Goal: Complete application form

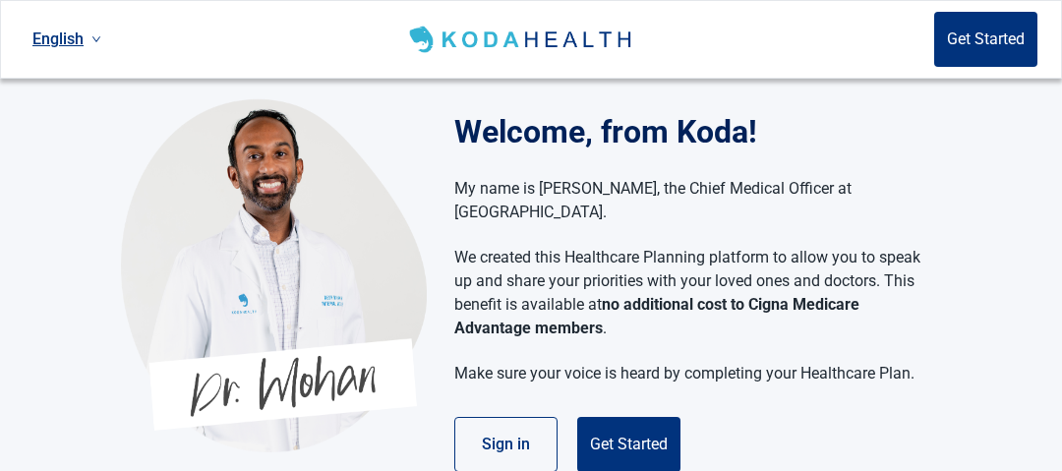
scroll to position [97, 0]
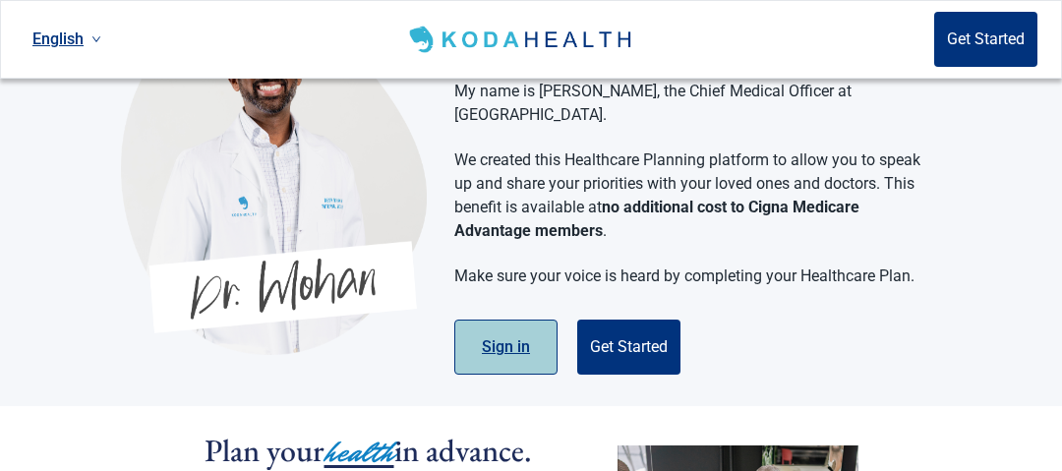
click at [510, 319] on button "Sign in" at bounding box center [505, 346] width 103 height 55
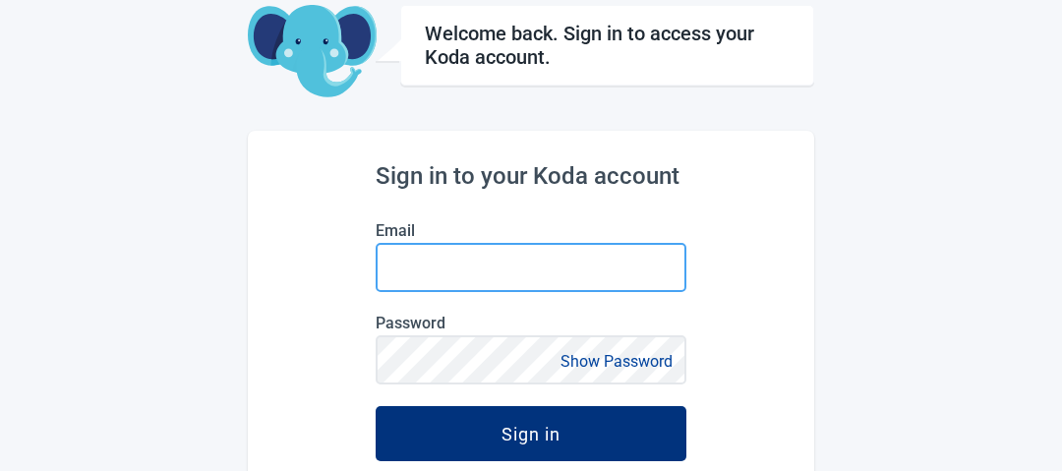
type input "[EMAIL_ADDRESS][DOMAIN_NAME]"
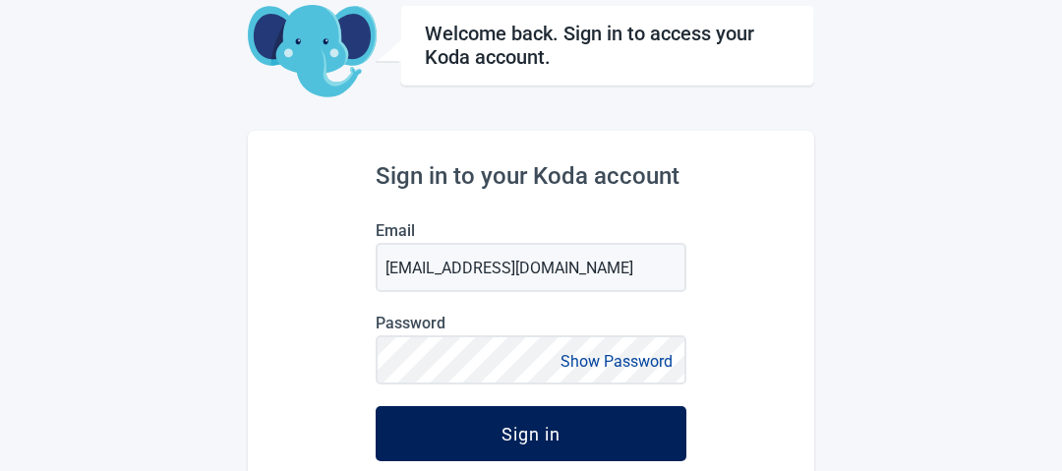
click at [503, 431] on div "Sign in" at bounding box center [530, 434] width 59 height 20
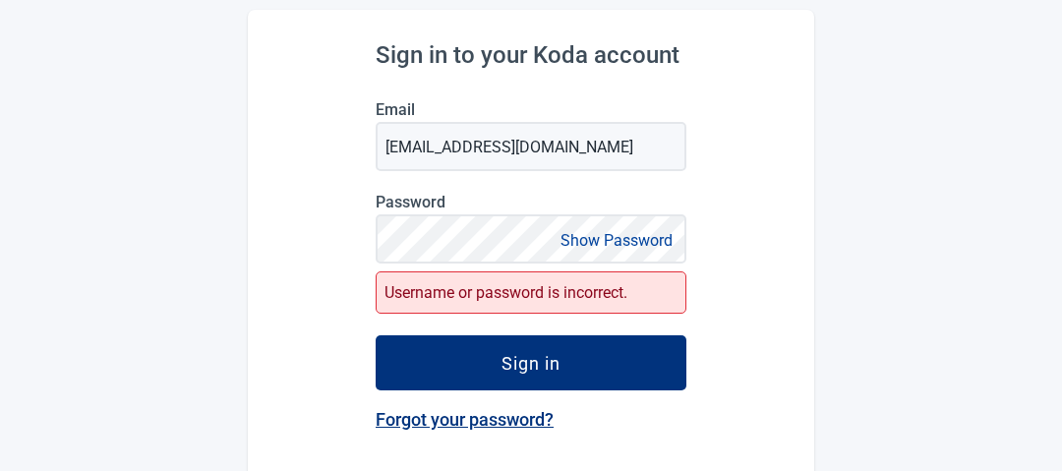
scroll to position [294, 0]
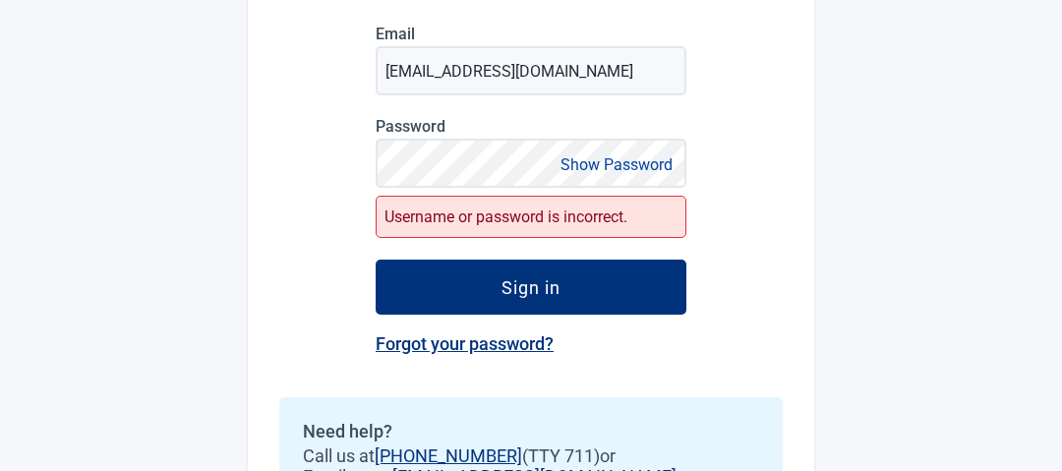
click at [637, 161] on button "Show Password" at bounding box center [616, 164] width 124 height 27
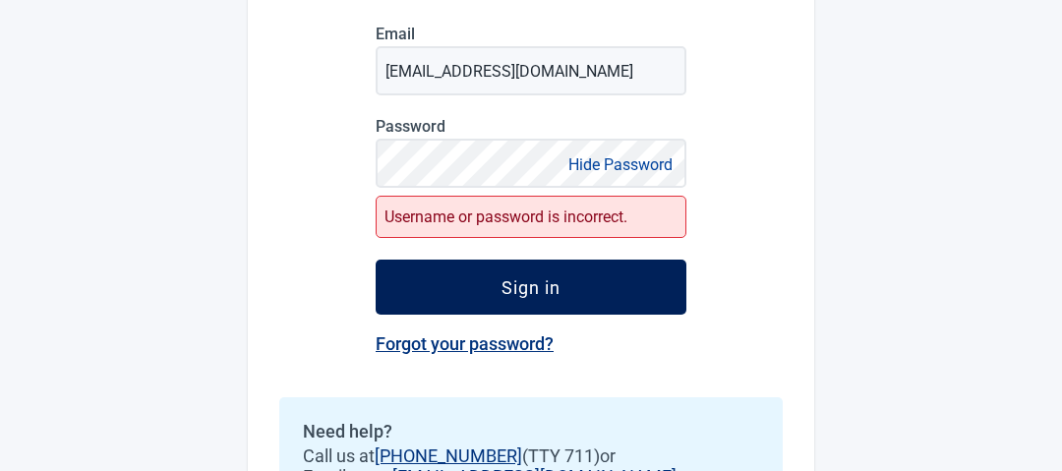
click at [504, 279] on div "Sign in" at bounding box center [530, 287] width 59 height 20
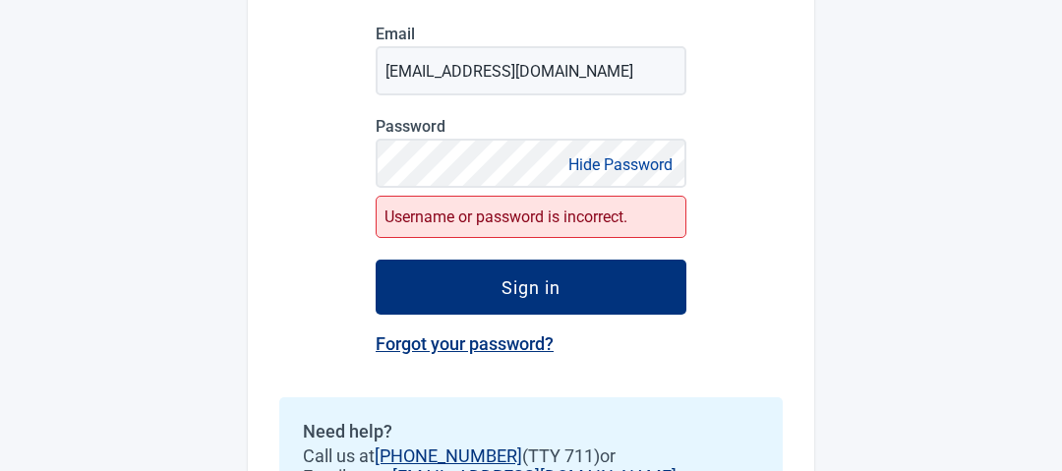
click at [504, 280] on div "Sign in" at bounding box center [530, 287] width 59 height 20
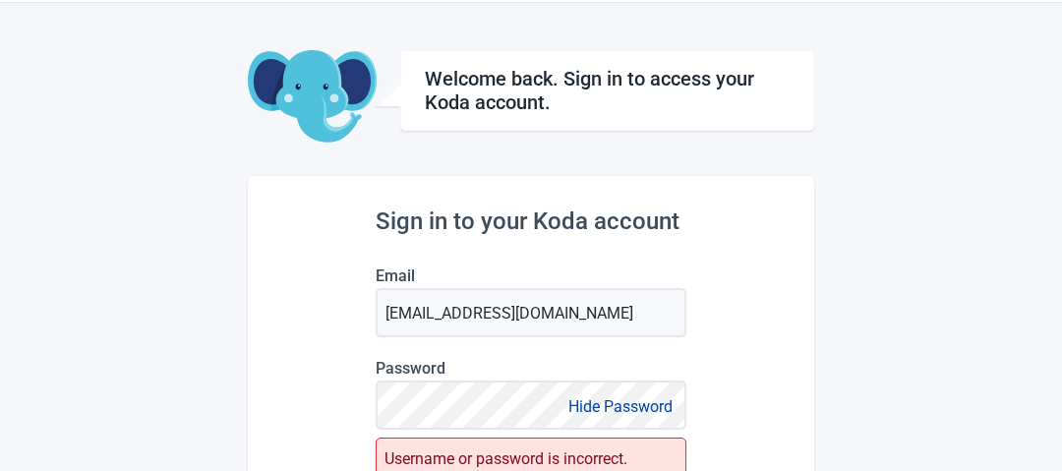
scroll to position [0, 0]
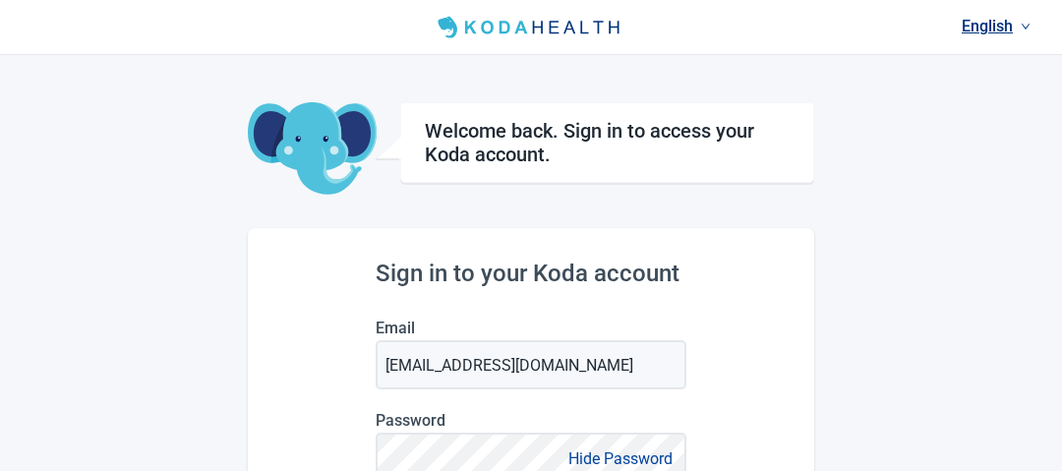
scroll to position [97, 0]
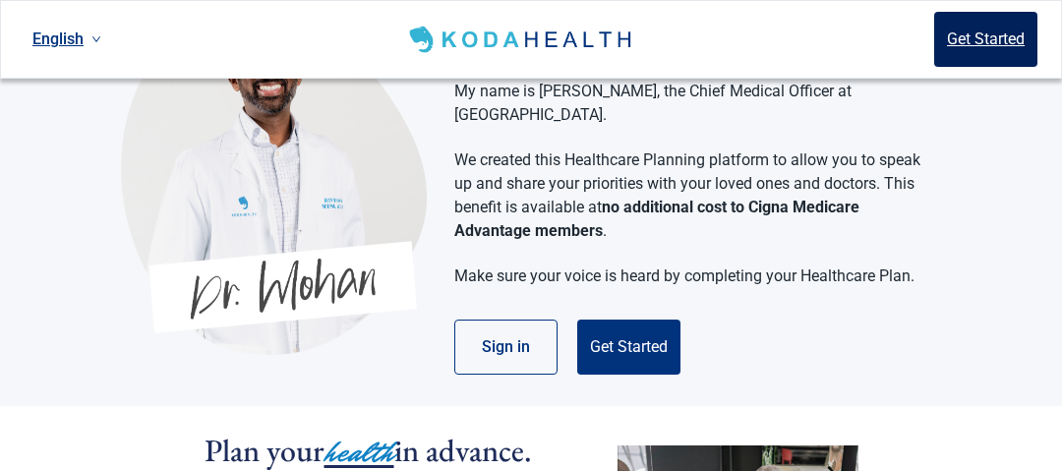
click at [986, 41] on button "Get Started" at bounding box center [985, 39] width 103 height 55
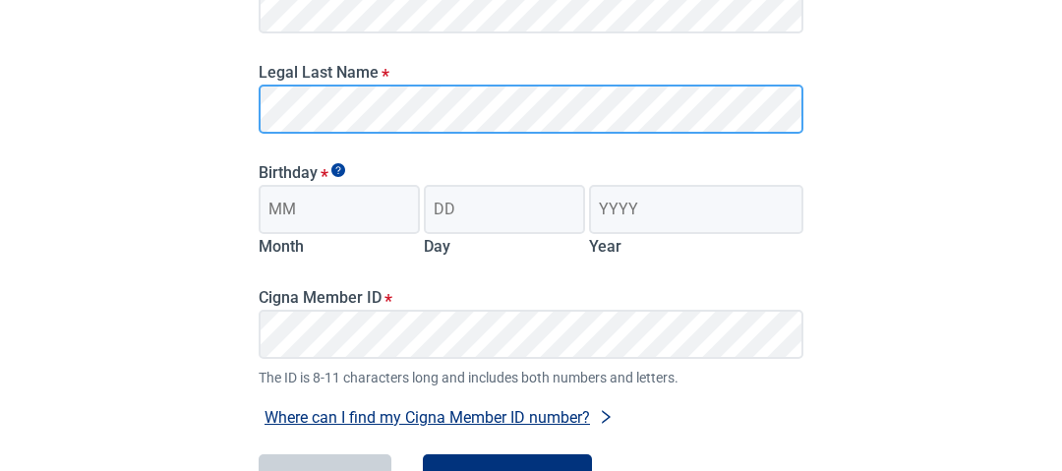
scroll to position [392, 0]
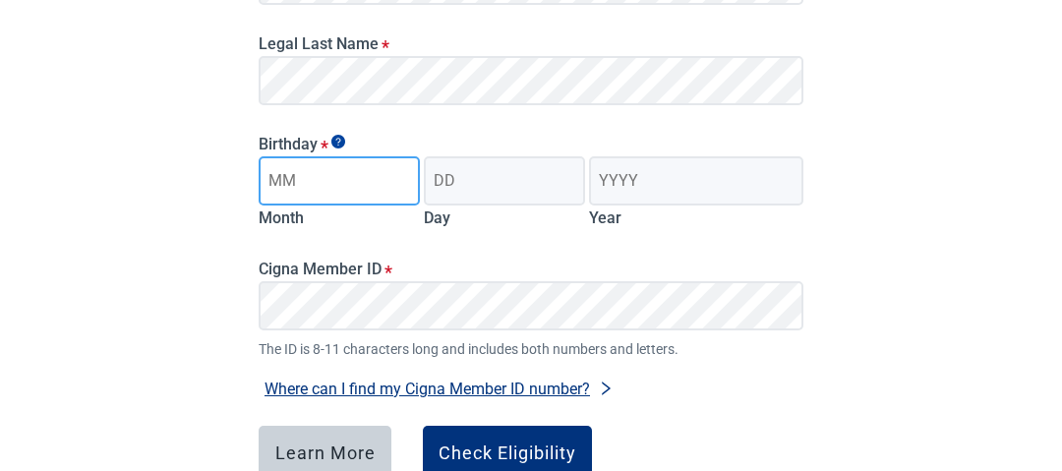
click at [365, 178] on input "Month" at bounding box center [339, 180] width 161 height 49
type input "10"
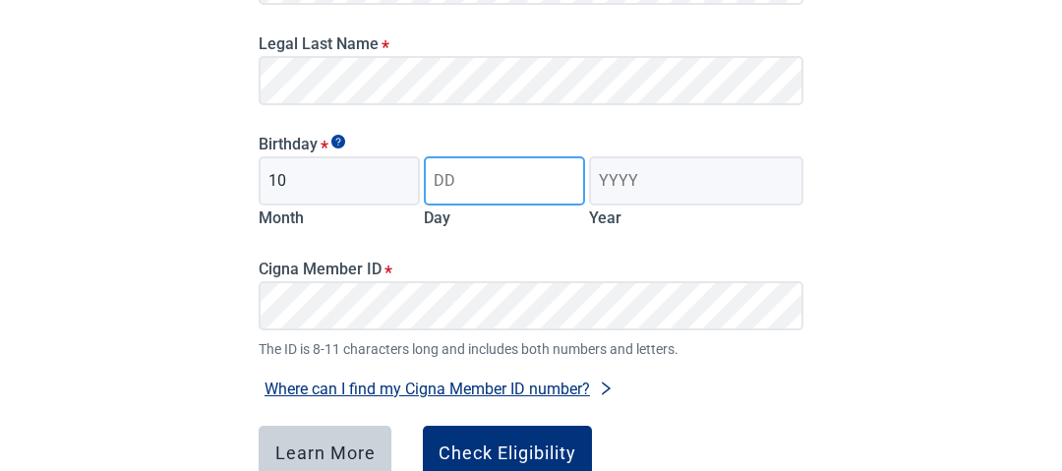
click at [455, 186] on input "Day" at bounding box center [504, 180] width 161 height 49
type input "23"
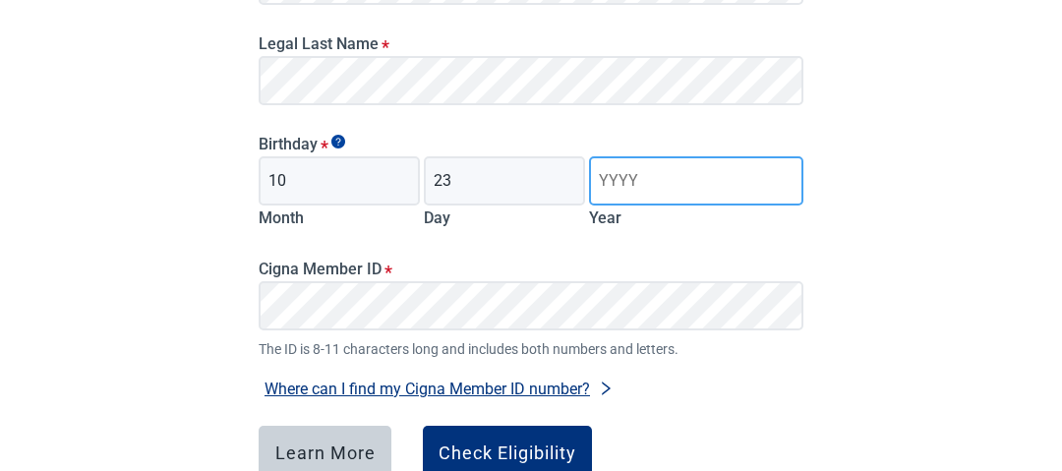
click at [641, 187] on input "Year" at bounding box center [696, 180] width 214 height 49
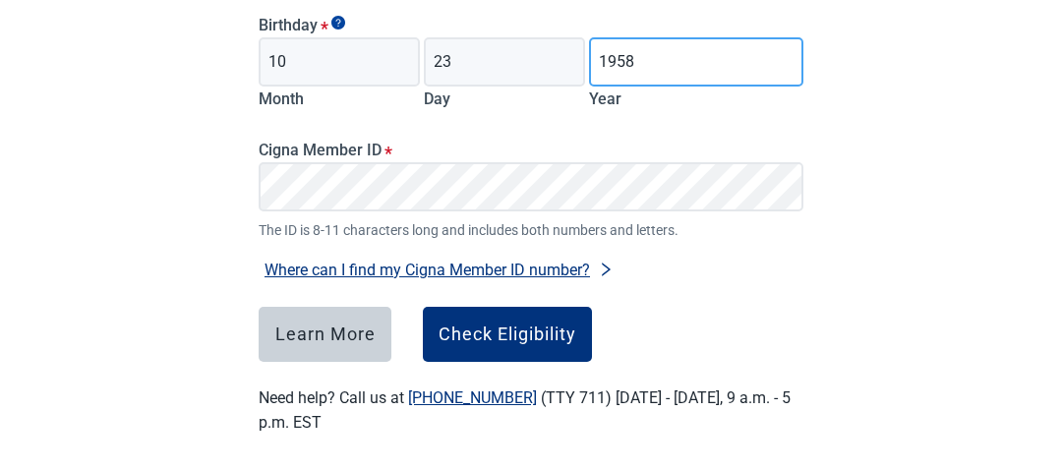
scroll to position [522, 0]
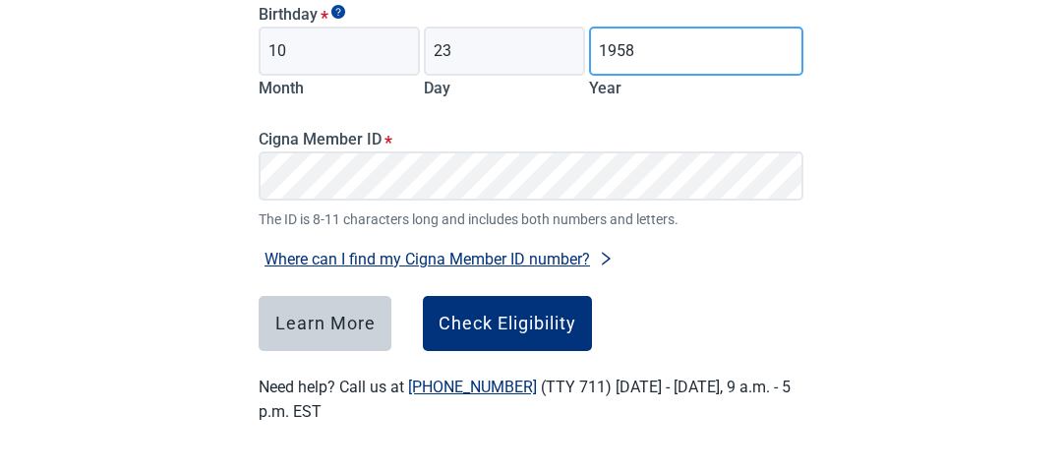
type input "1958"
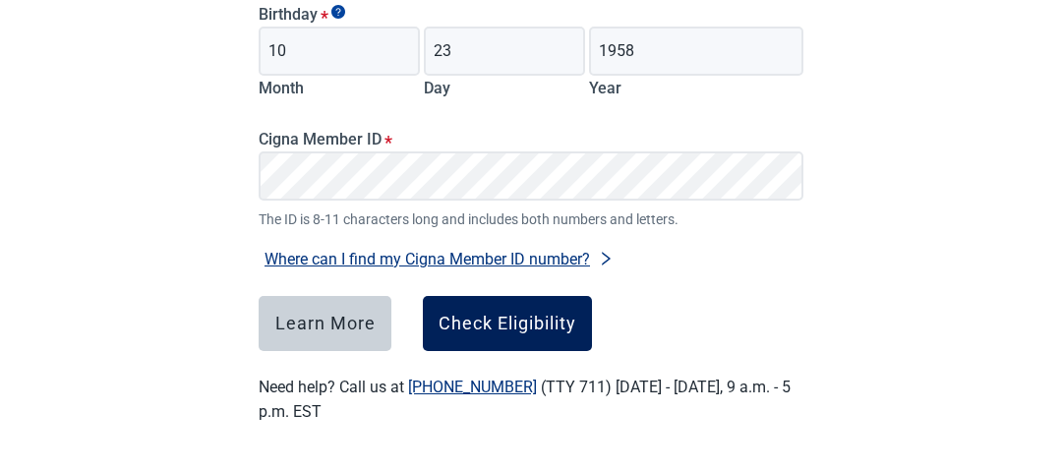
click at [480, 315] on div "Check Eligibility" at bounding box center [507, 324] width 138 height 20
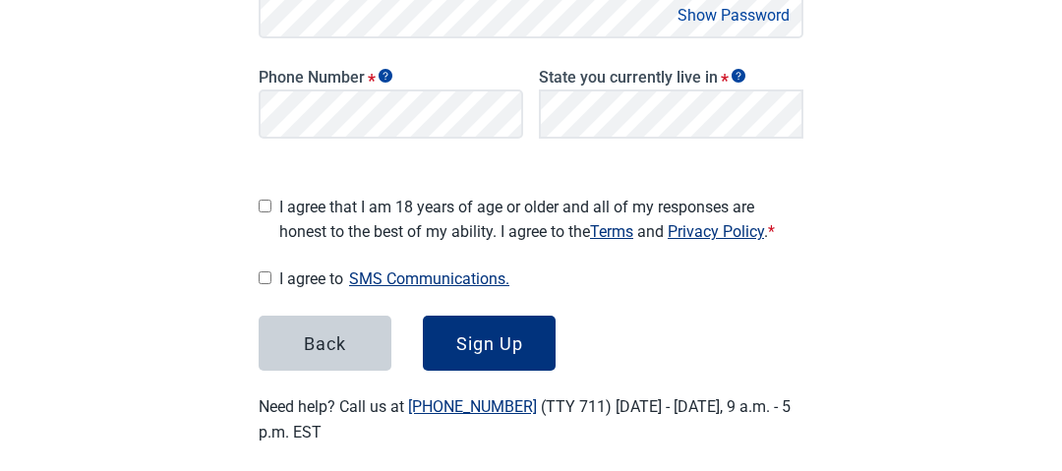
click at [263, 200] on input "I agree that I am 18 years of age or older and all of my responses are honest t…" at bounding box center [265, 206] width 13 height 13
checkbox input "true"
click at [260, 271] on input "I agree to SMS Communications." at bounding box center [265, 277] width 13 height 13
checkbox input "true"
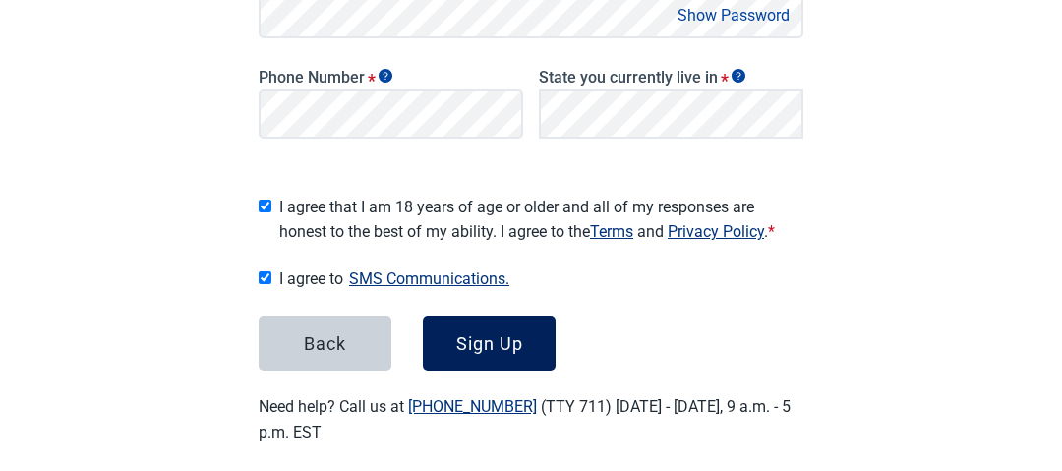
click at [468, 333] on div "Sign Up" at bounding box center [489, 343] width 67 height 20
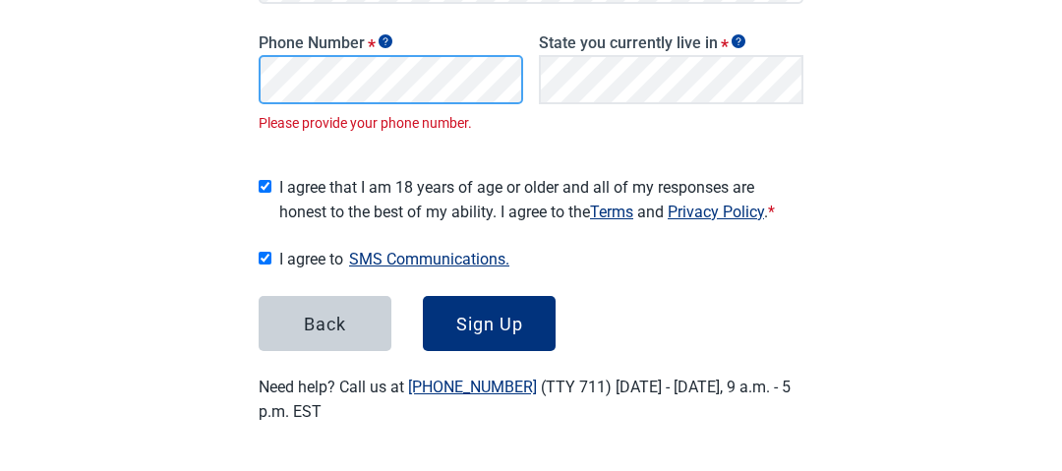
scroll to position [535, 0]
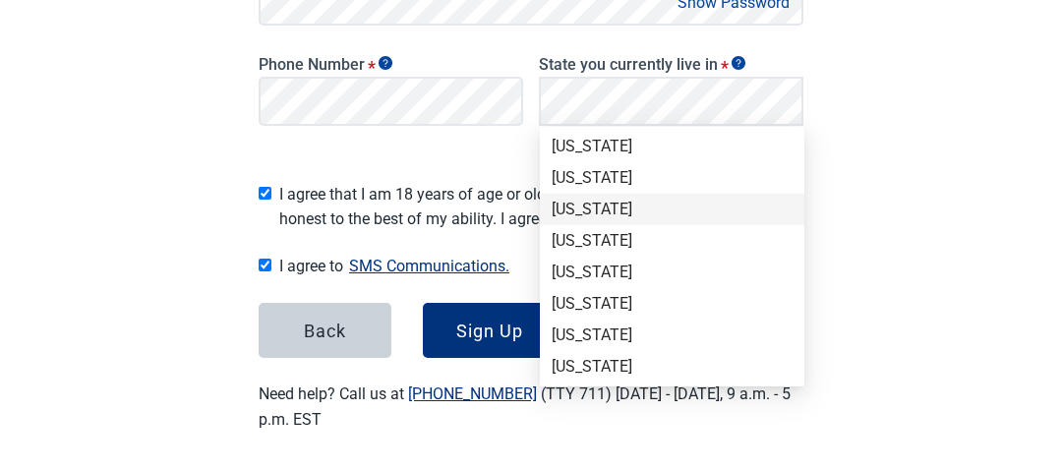
click at [579, 209] on div "[US_STATE]" at bounding box center [671, 210] width 241 height 22
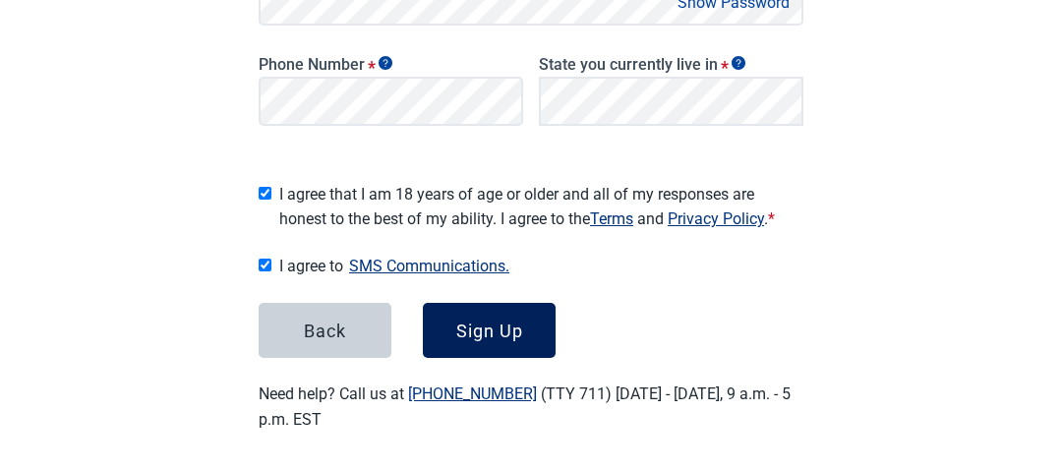
click at [495, 320] on div "Sign Up" at bounding box center [489, 330] width 67 height 20
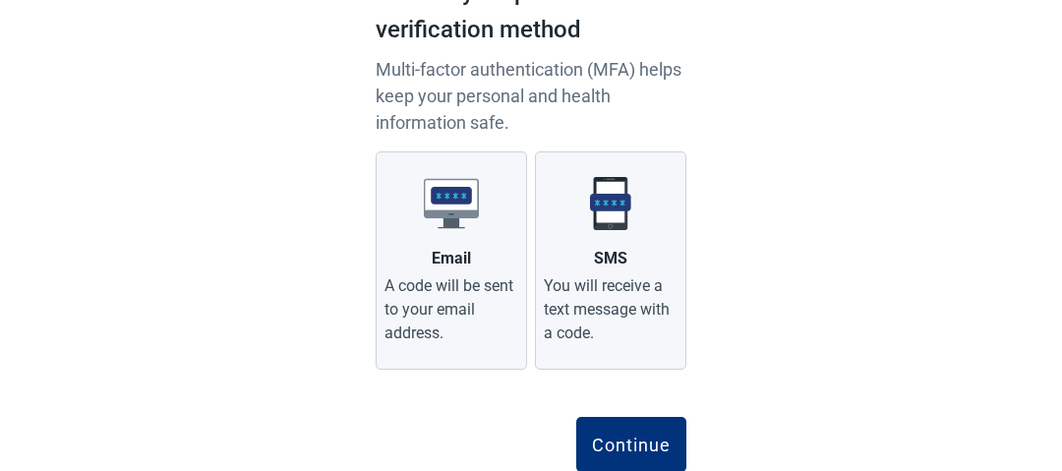
scroll to position [143, 0]
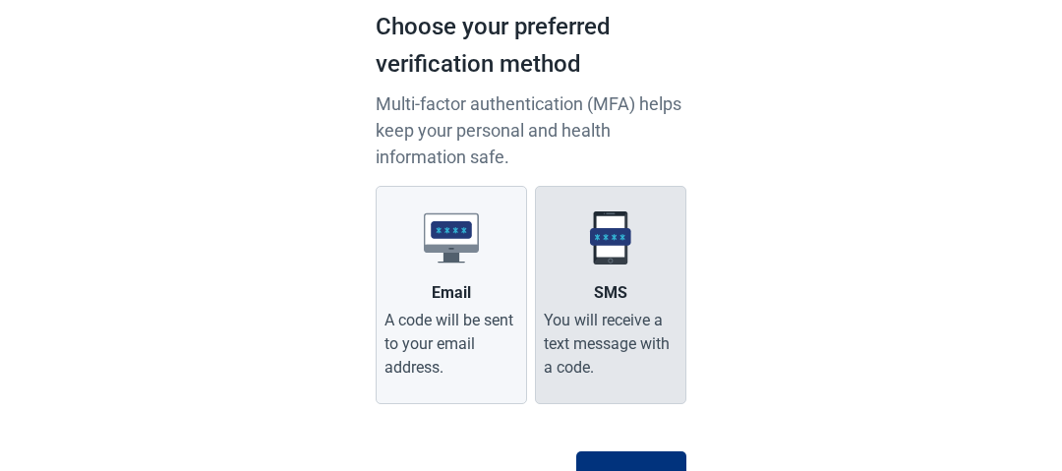
click at [613, 335] on div "You will receive a text message with a code." at bounding box center [611, 344] width 134 height 71
click at [0, 0] on input "SMS You will receive a text message with a code." at bounding box center [0, 0] width 0 height 0
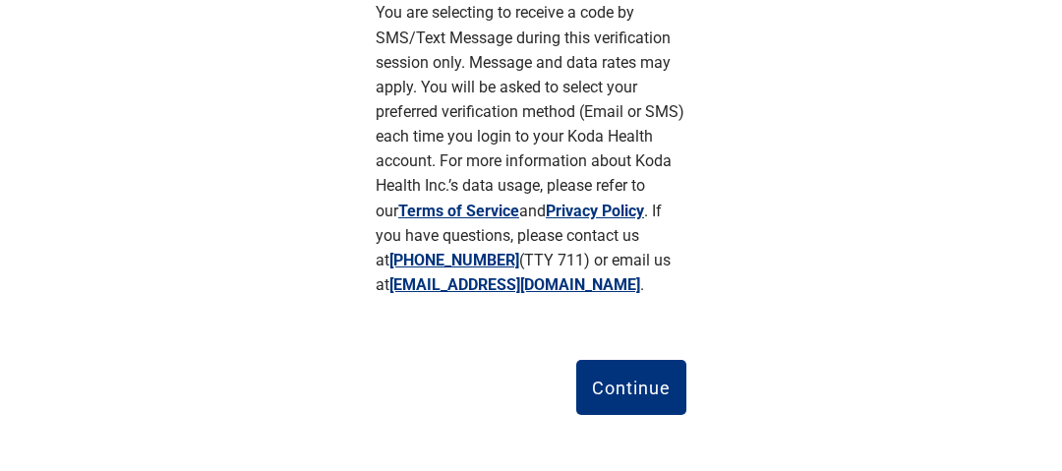
scroll to position [576, 0]
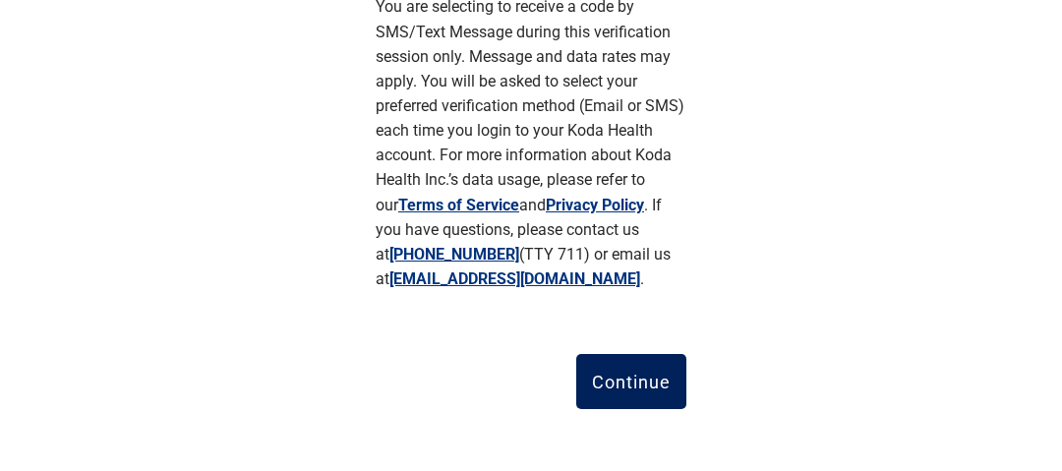
click at [619, 376] on div "Continue" at bounding box center [631, 382] width 79 height 20
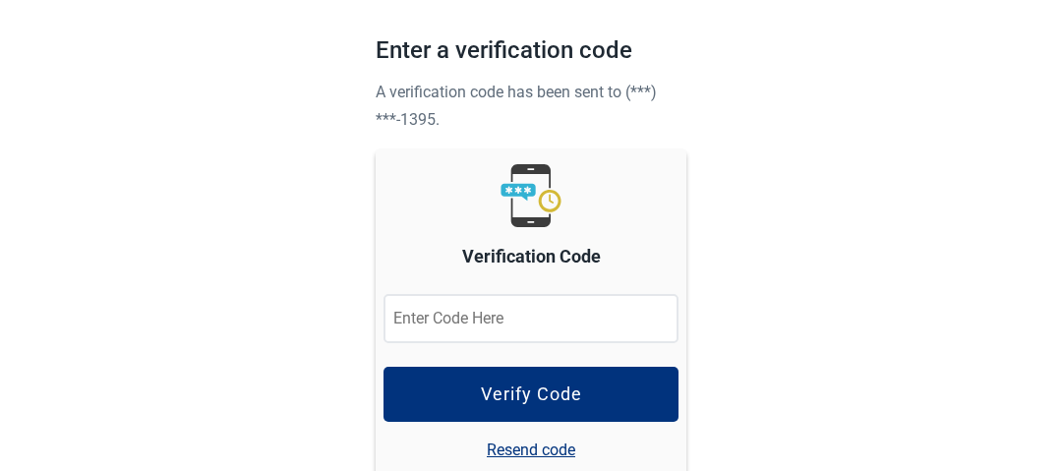
scroll to position [116, 0]
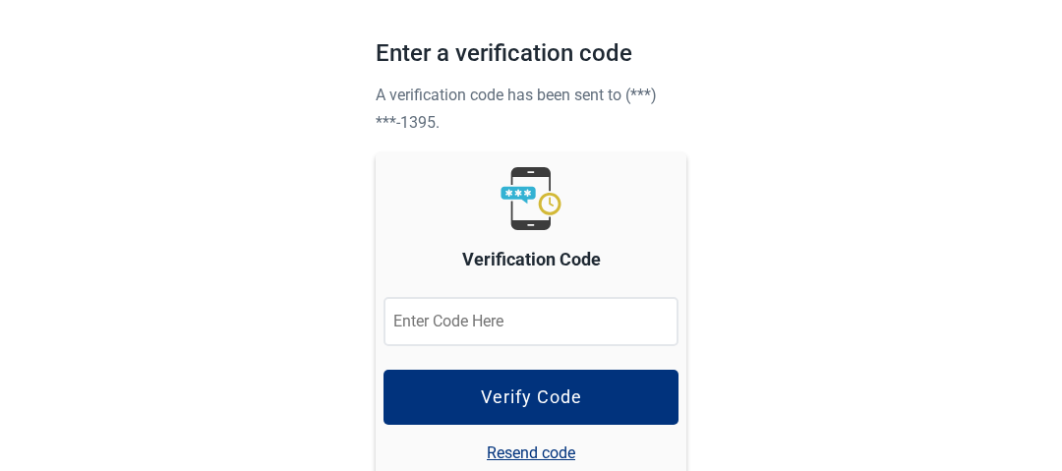
click at [592, 321] on input "Verification Code" at bounding box center [530, 321] width 295 height 49
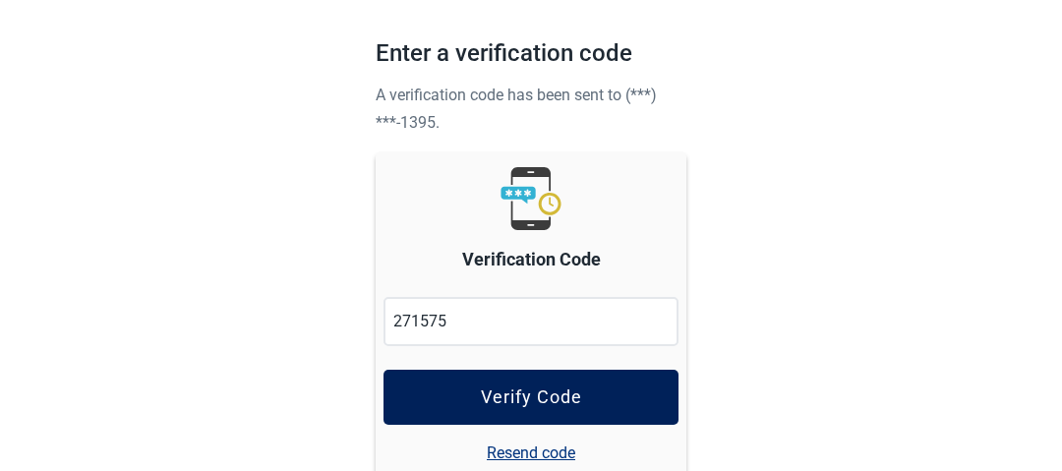
type input "271575"
click at [543, 387] on div "Verify Code" at bounding box center [531, 397] width 101 height 20
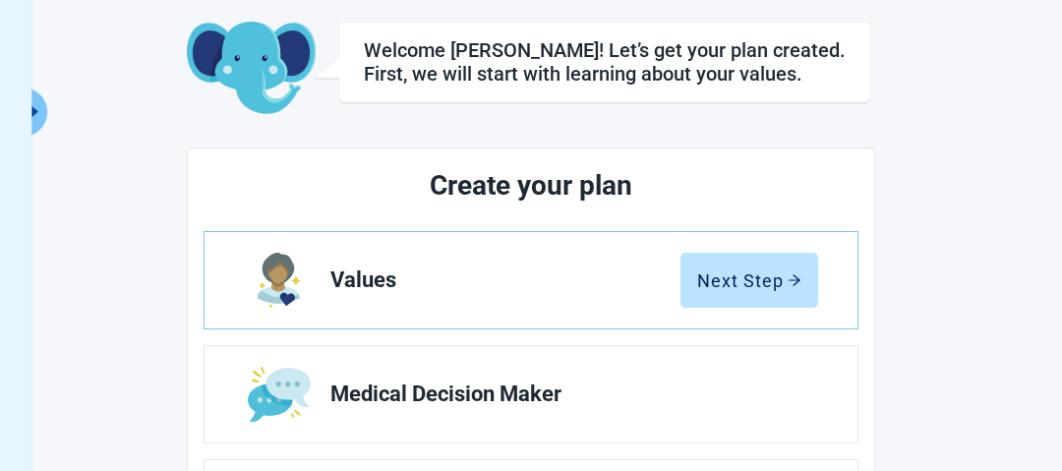
scroll to position [196, 0]
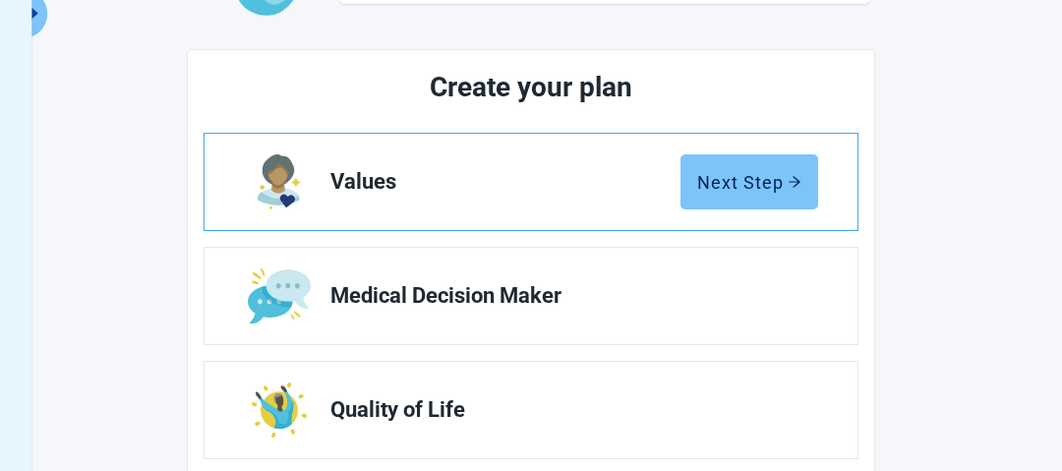
click at [724, 182] on div "Next Step" at bounding box center [749, 182] width 104 height 20
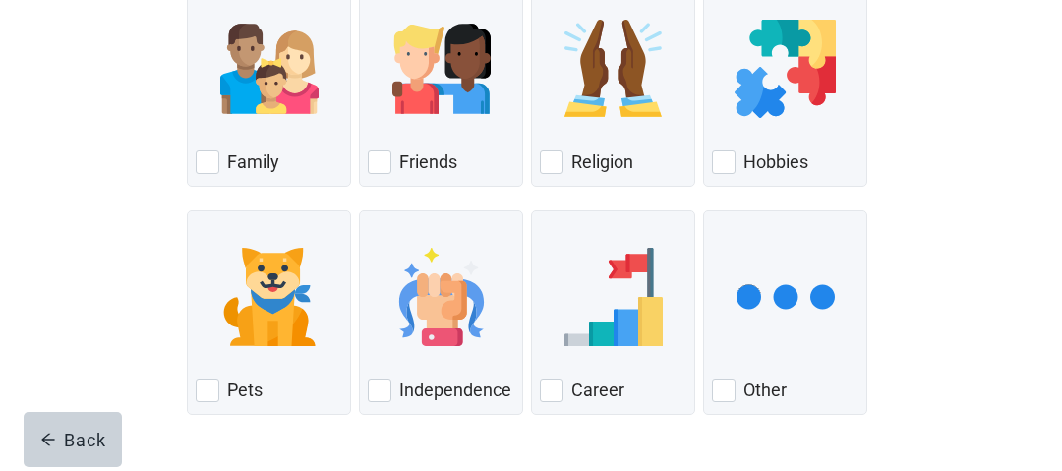
scroll to position [275, 0]
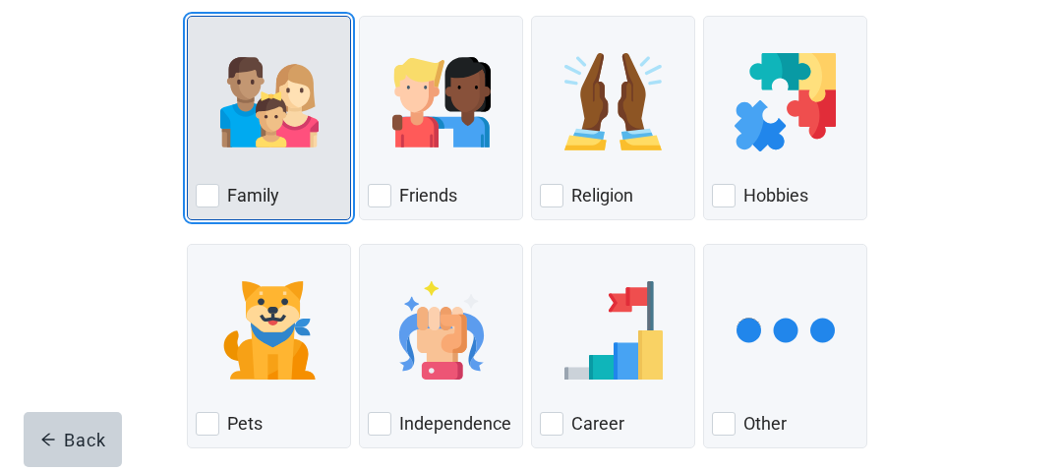
click at [206, 195] on div "Family, checkbox, not checked" at bounding box center [208, 196] width 24 height 24
click at [188, 17] on input "Family" at bounding box center [187, 16] width 1 height 1
checkbox input "true"
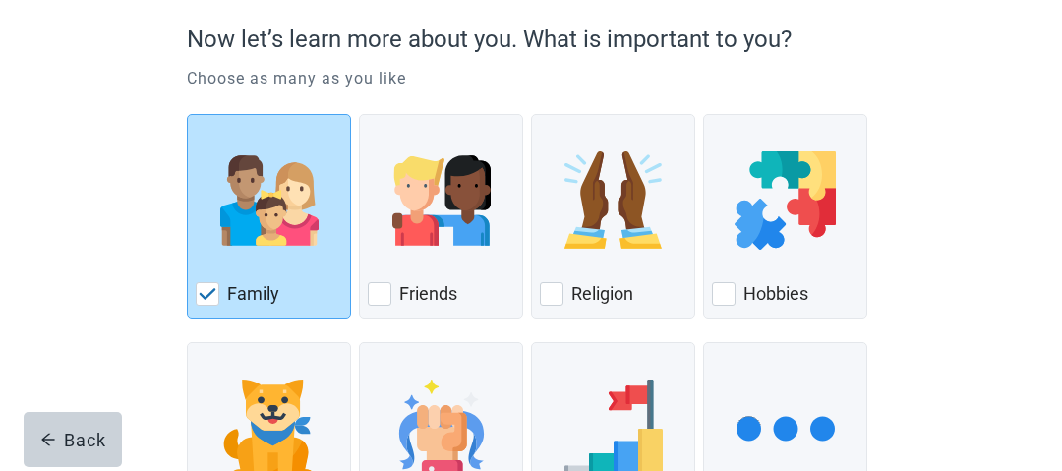
scroll to position [177, 0]
click at [993, 329] on div "Now let’s learn more about you. What is important to you? Choose as many as you…" at bounding box center [530, 296] width 955 height 743
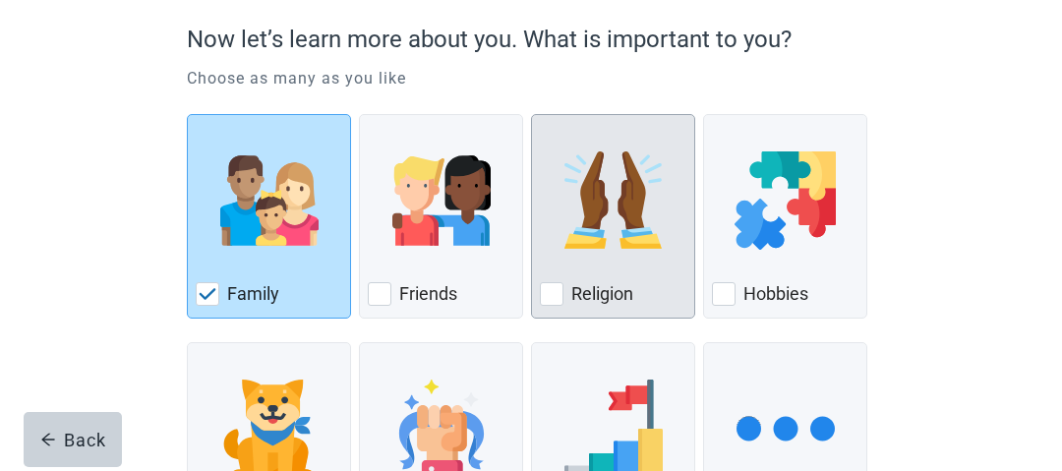
click at [551, 289] on div "Religion, checkbox, not checked" at bounding box center [552, 294] width 24 height 24
click at [532, 115] on input "Religion" at bounding box center [531, 114] width 1 height 1
checkbox input "true"
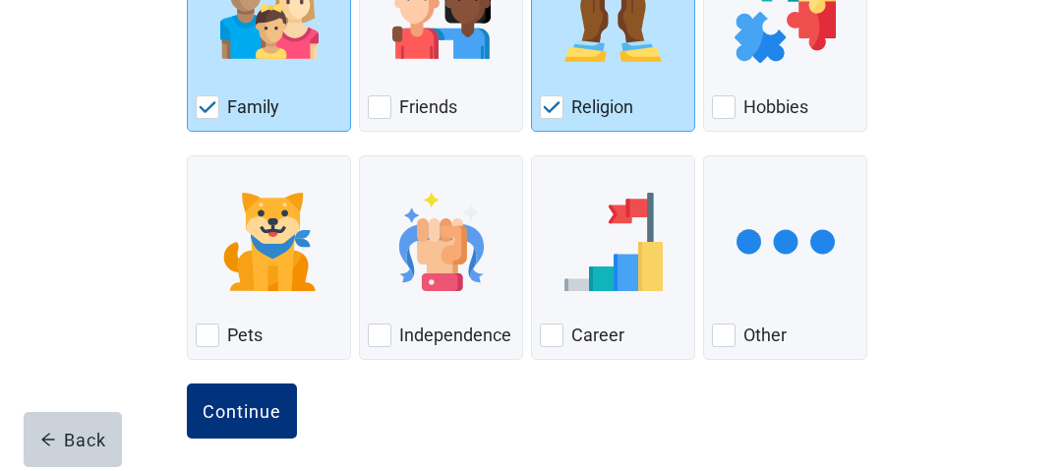
scroll to position [374, 0]
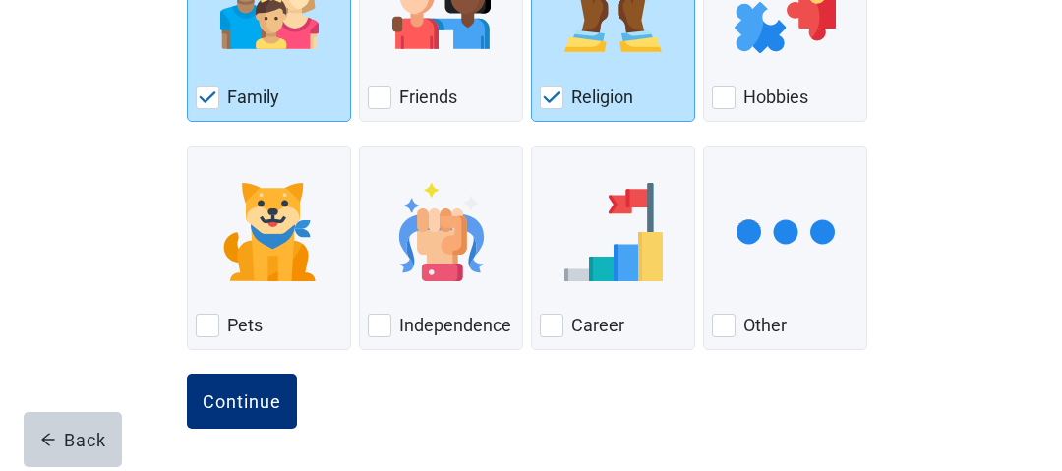
click at [374, 96] on div "Friends, checkbox, not checked" at bounding box center [380, 98] width 24 height 24
checkbox input "true"
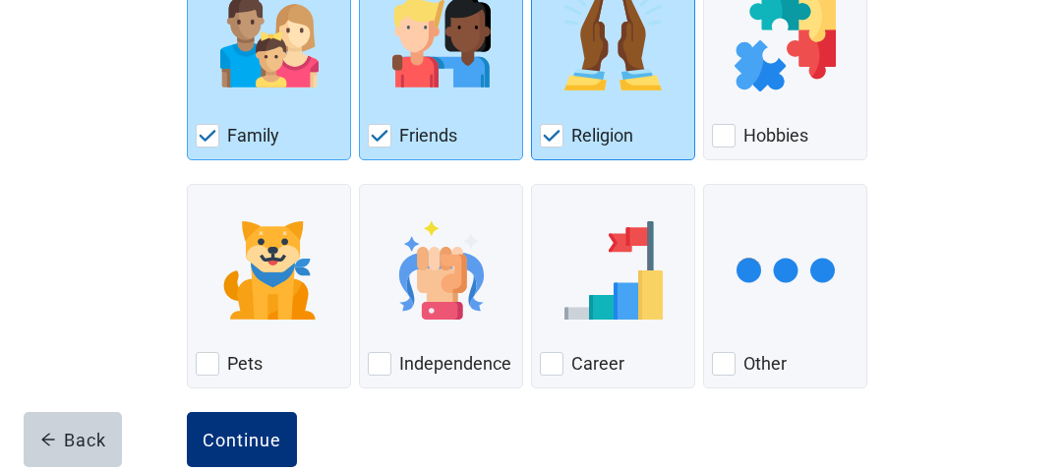
scroll to position [350, 0]
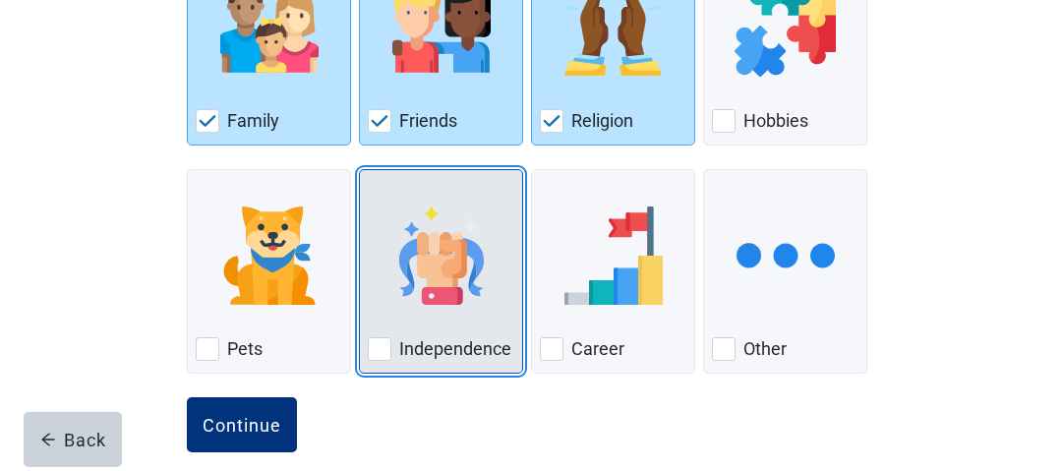
click at [383, 348] on div "Independence, checkbox, not checked" at bounding box center [380, 349] width 24 height 24
click at [360, 170] on input "Independence" at bounding box center [359, 169] width 1 height 1
checkbox input "true"
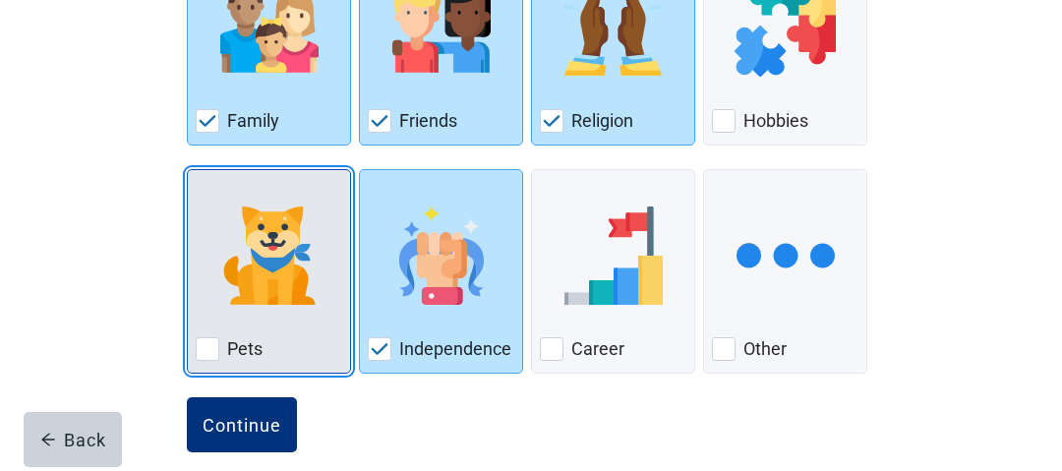
click at [201, 348] on div "Pets, checkbox, not checked" at bounding box center [208, 349] width 24 height 24
click at [188, 170] on input "Pets" at bounding box center [187, 169] width 1 height 1
checkbox input "true"
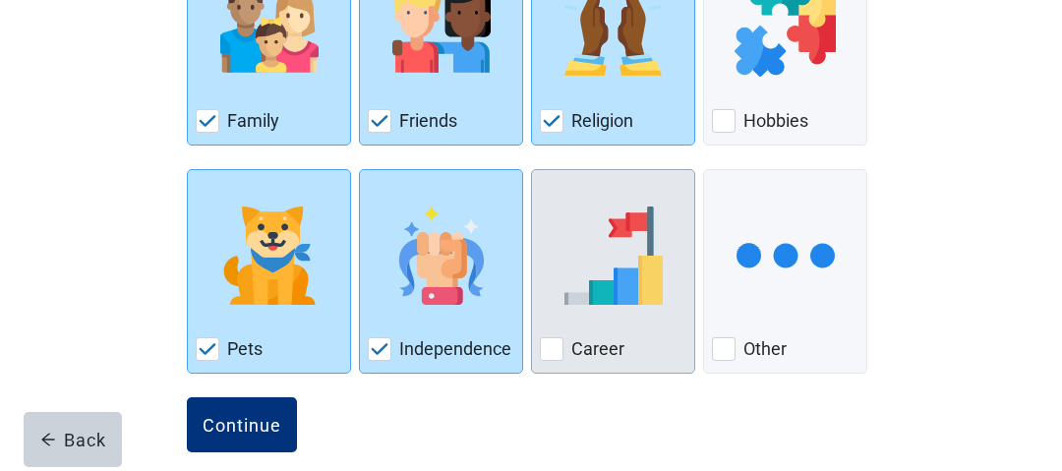
scroll to position [374, 0]
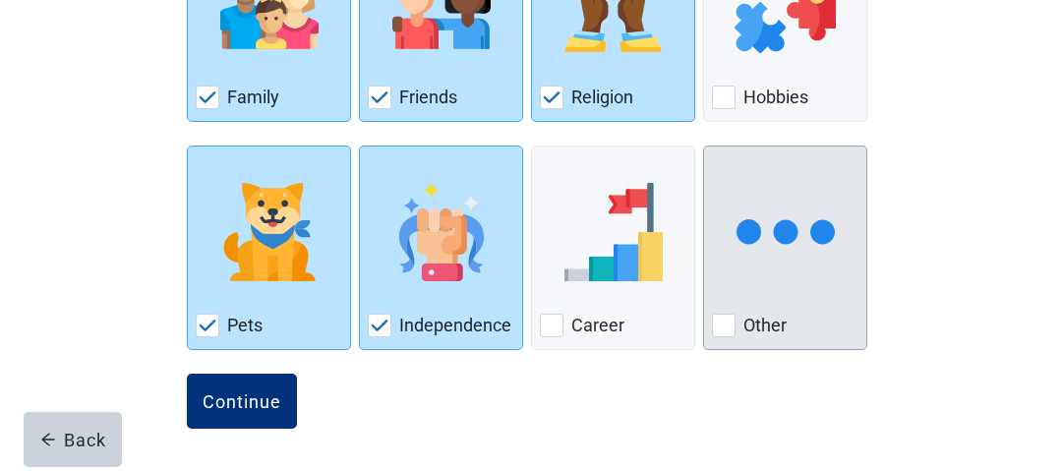
click at [724, 323] on div "Other, checkbox, not checked" at bounding box center [724, 326] width 24 height 24
click at [704, 146] on input "Other" at bounding box center [703, 145] width 1 height 1
checkbox input "true"
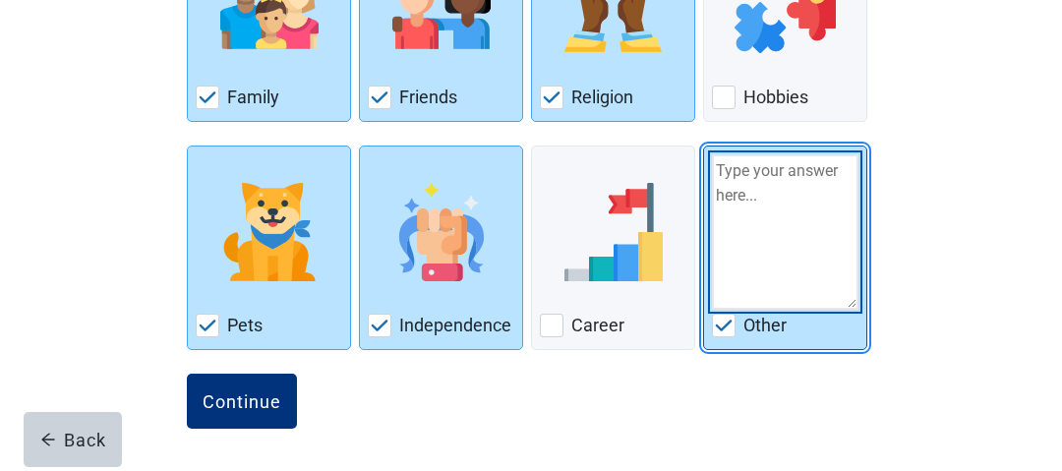
click at [759, 224] on textarea "Other" at bounding box center [785, 231] width 146 height 155
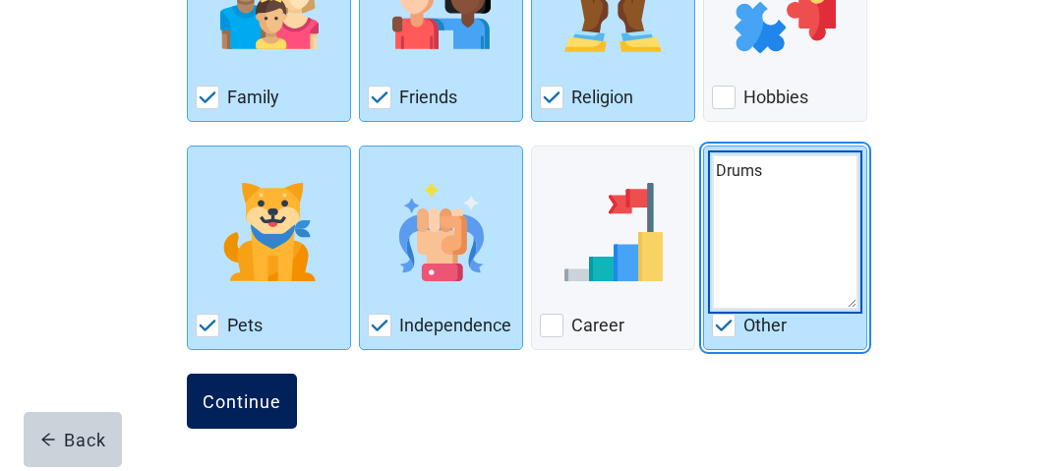
type textarea "Drums"
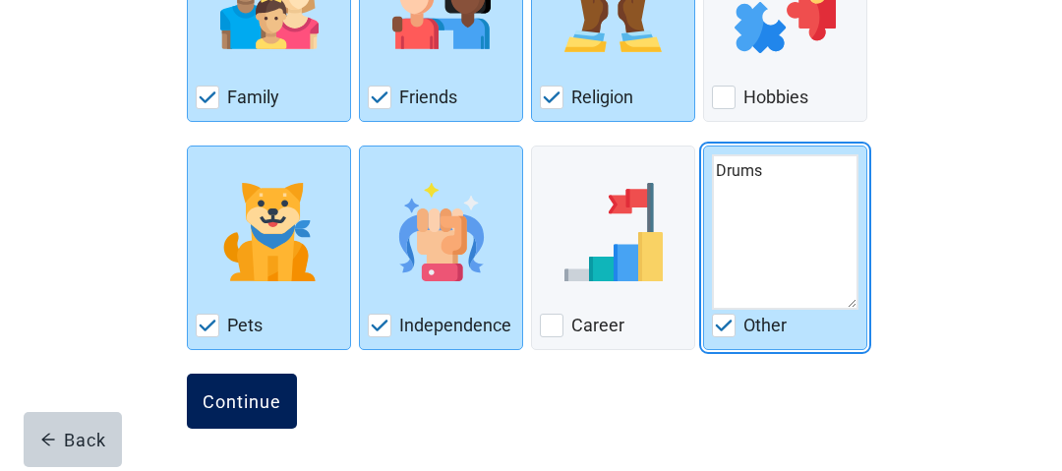
click at [241, 394] on div "Continue" at bounding box center [241, 401] width 79 height 20
